Goal: Task Accomplishment & Management: Use online tool/utility

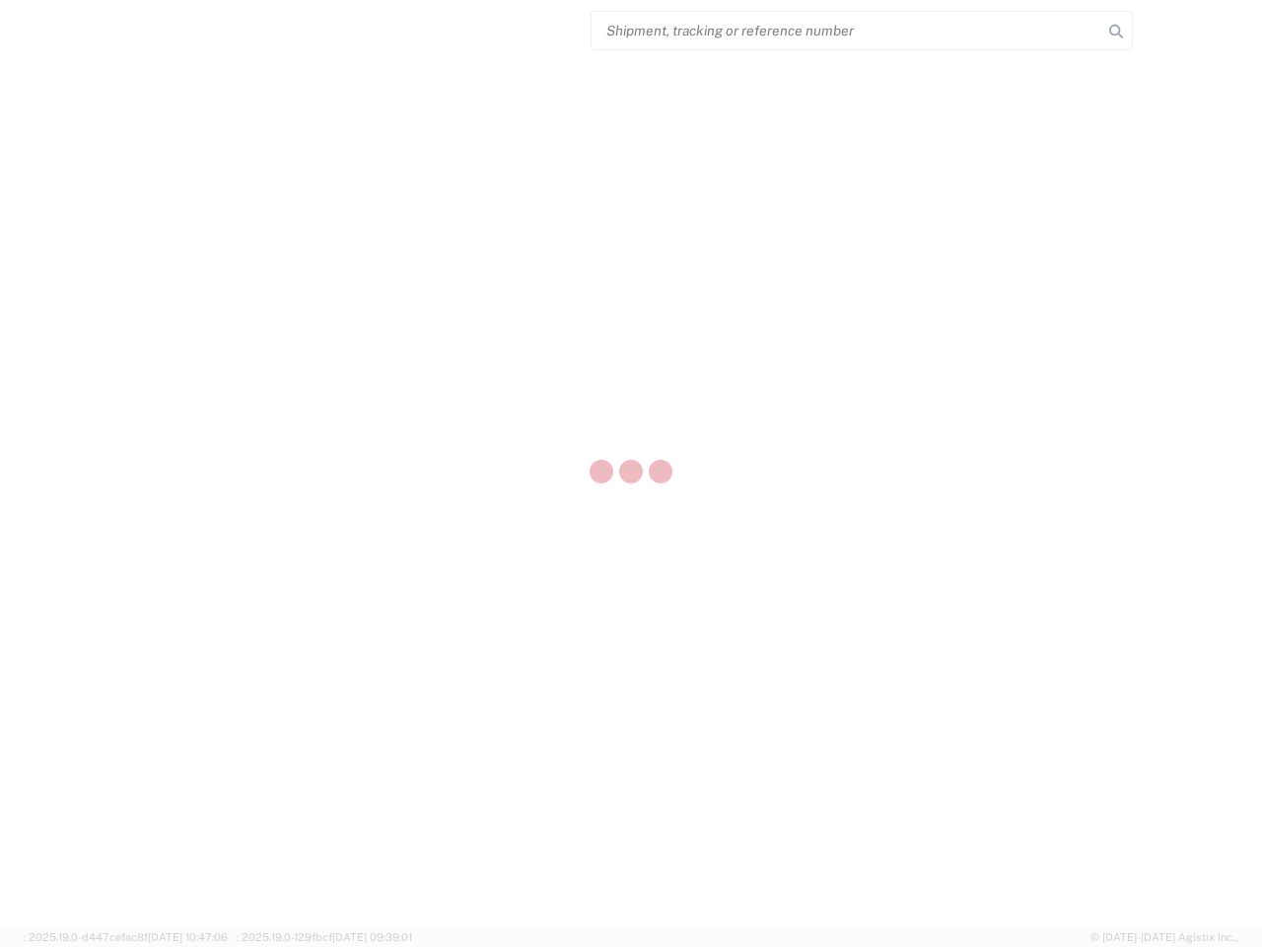
select select "US"
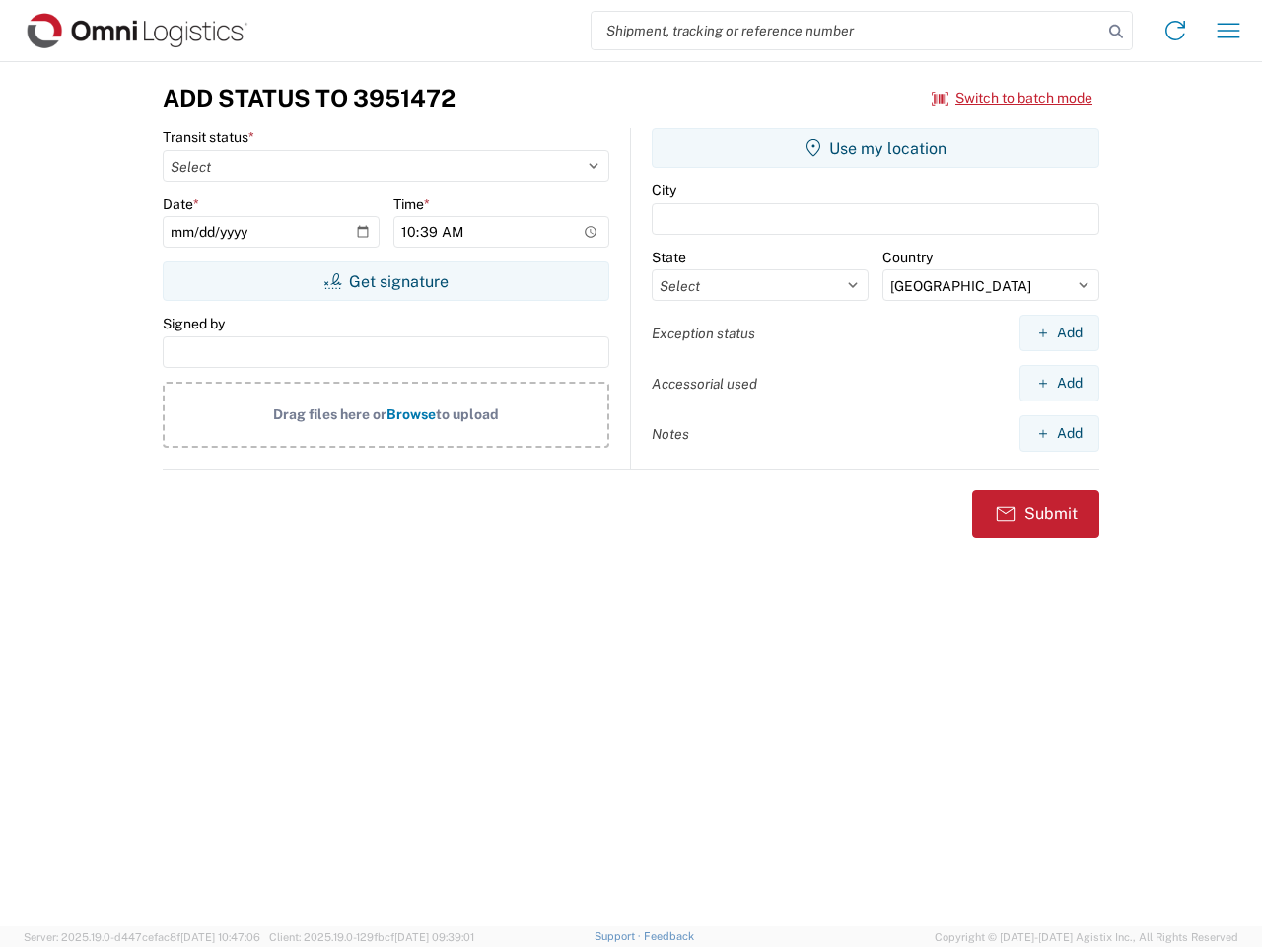
click at [847, 31] on input "search" at bounding box center [847, 30] width 511 height 37
click at [1116, 32] on icon at bounding box center [1117, 32] width 28 height 28
click at [1176, 31] on icon at bounding box center [1176, 31] width 32 height 32
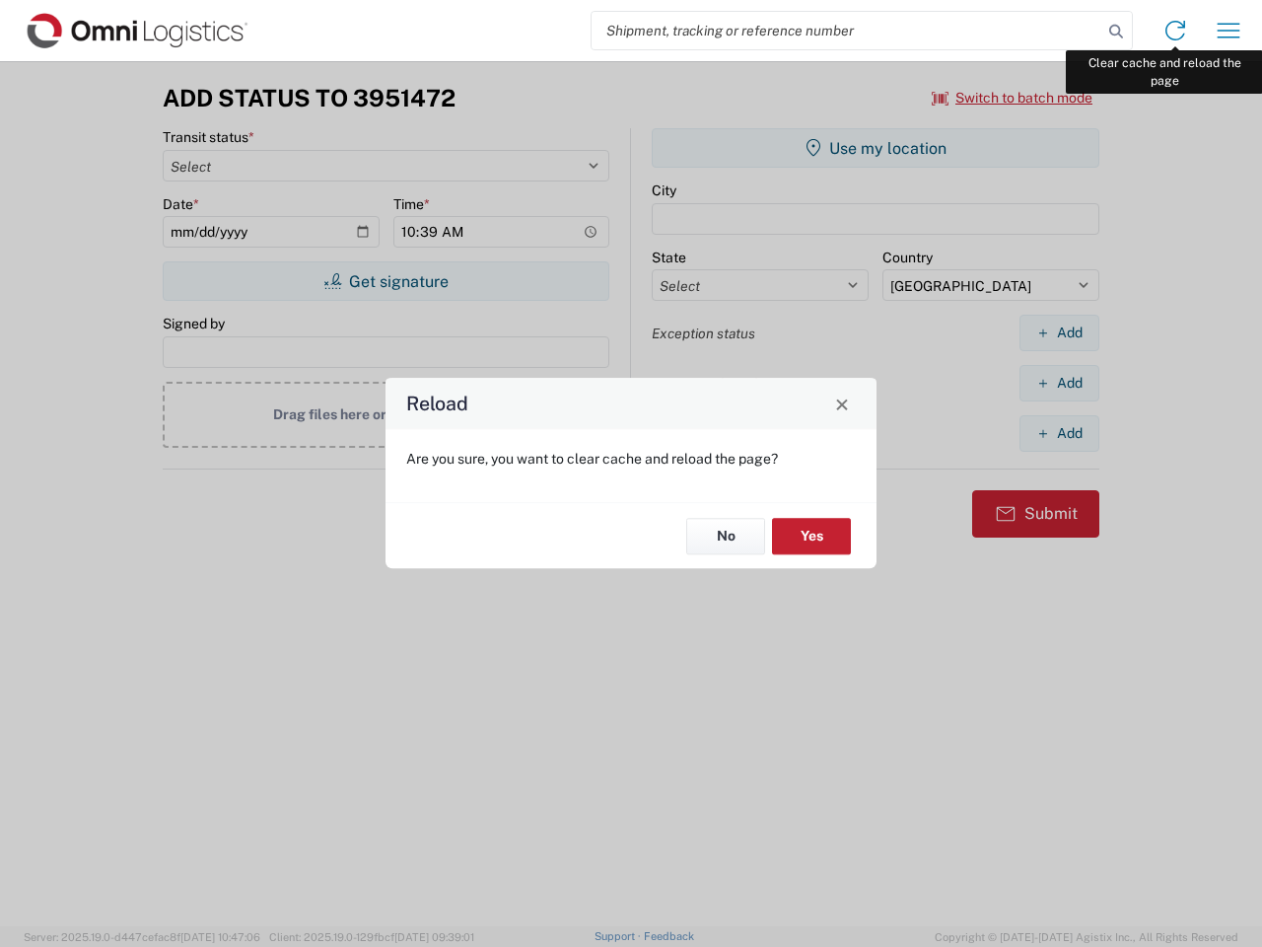
click at [1229, 31] on div "Reload Are you sure, you want to clear cache and reload the page? No Yes" at bounding box center [631, 473] width 1262 height 947
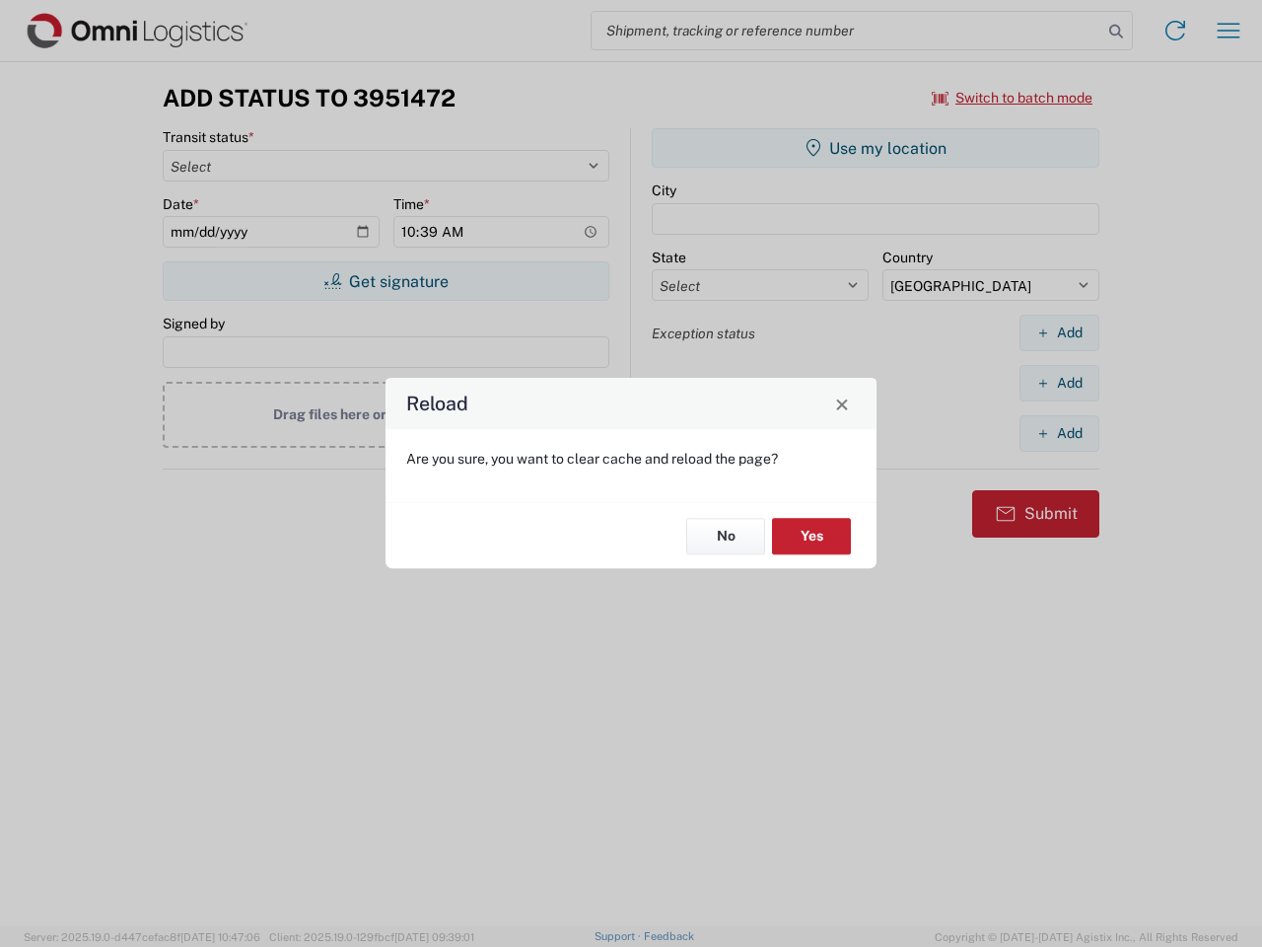
click at [1013, 98] on div "Reload Are you sure, you want to clear cache and reload the page? No Yes" at bounding box center [631, 473] width 1262 height 947
click at [386, 281] on div "Reload Are you sure, you want to clear cache and reload the page? No Yes" at bounding box center [631, 473] width 1262 height 947
click at [876, 148] on div "Reload Are you sure, you want to clear cache and reload the page? No Yes" at bounding box center [631, 473] width 1262 height 947
click at [1059, 332] on div "Reload Are you sure, you want to clear cache and reload the page? No Yes" at bounding box center [631, 473] width 1262 height 947
click at [1059, 383] on div "Reload Are you sure, you want to clear cache and reload the page? No Yes" at bounding box center [631, 473] width 1262 height 947
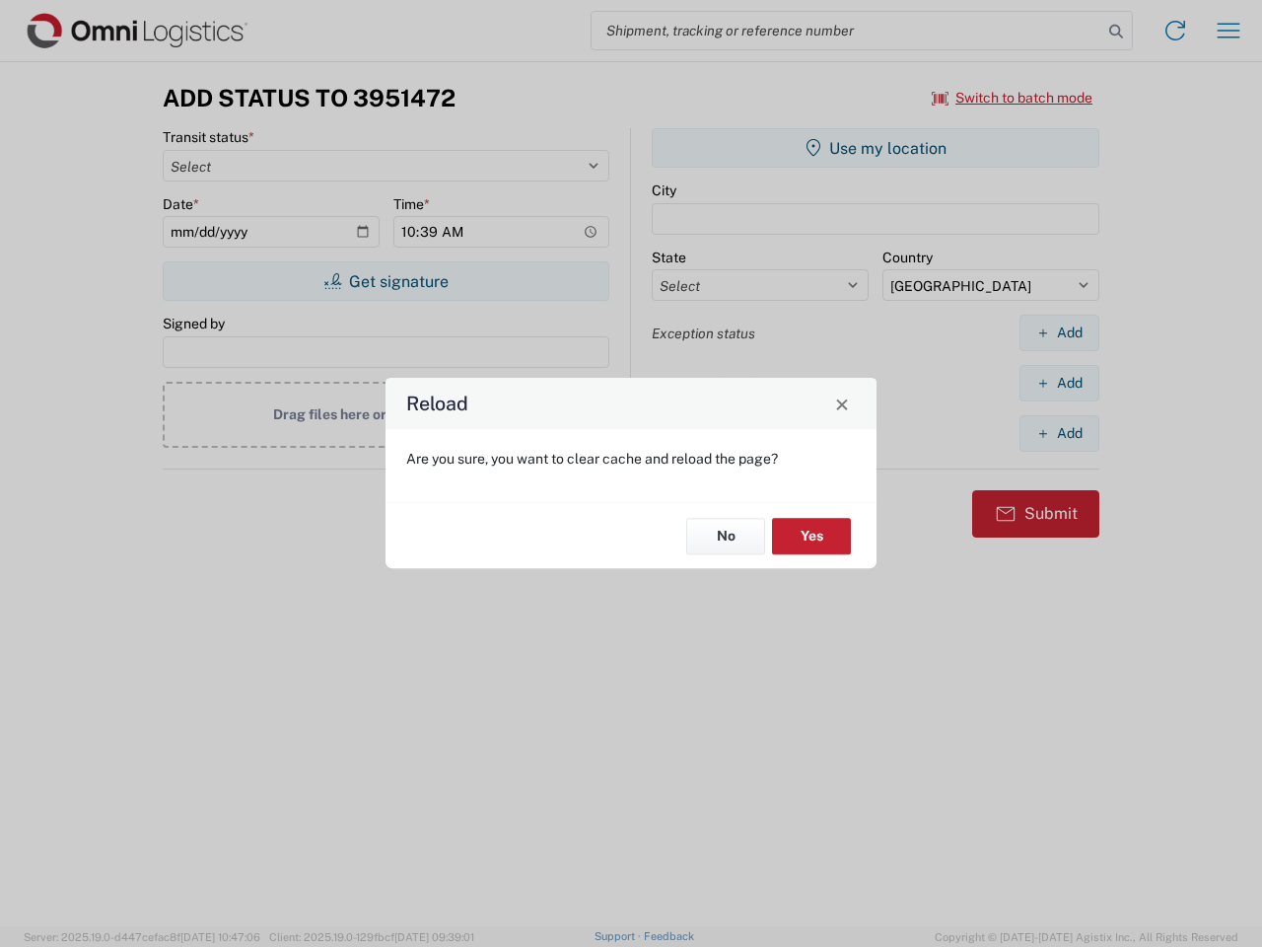
click at [1059, 433] on div "Reload Are you sure, you want to clear cache and reload the page? No Yes" at bounding box center [631, 473] width 1262 height 947
